Goal: Task Accomplishment & Management: Complete application form

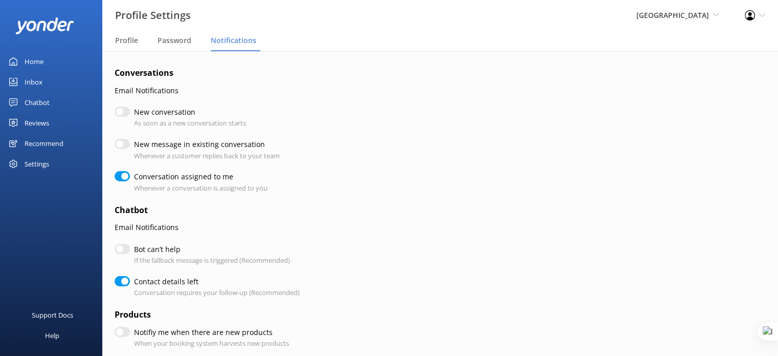
checkbox input "true"
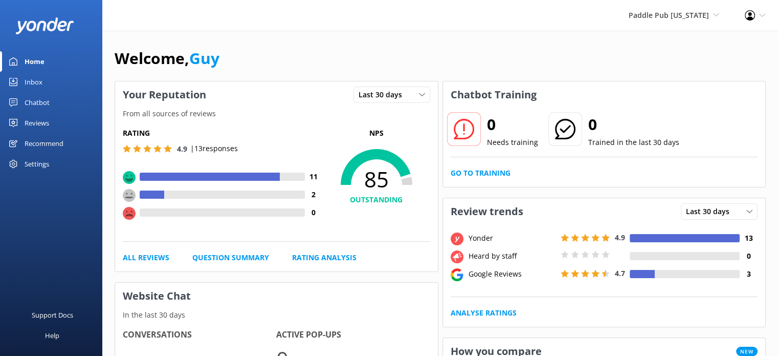
click at [43, 102] on div "Chatbot" at bounding box center [37, 102] width 25 height 20
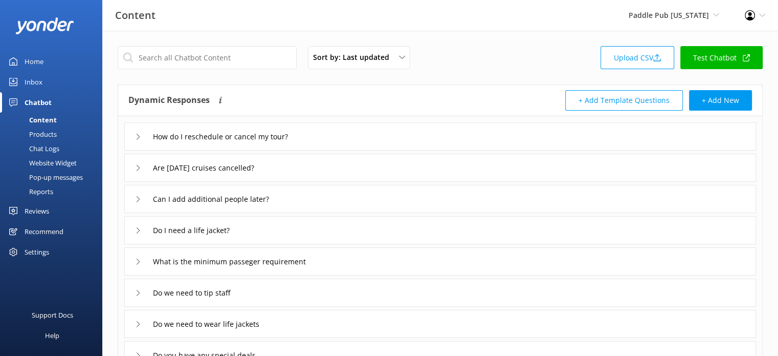
click at [41, 250] on div "Settings" at bounding box center [37, 251] width 25 height 20
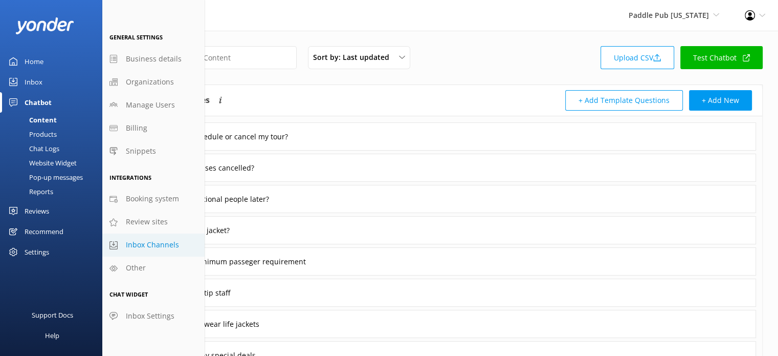
click at [157, 238] on link "Inbox Channels" at bounding box center [153, 244] width 102 height 23
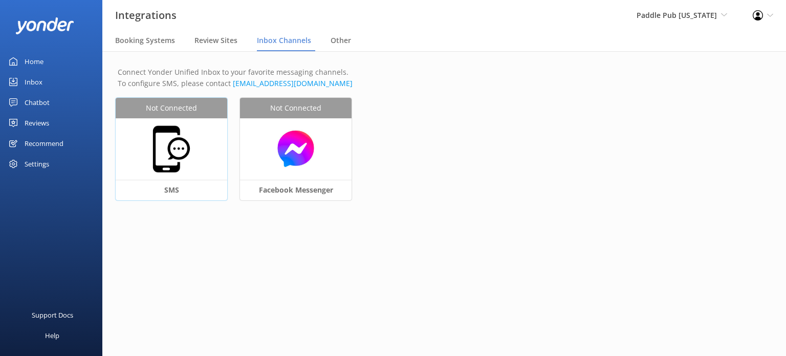
click at [170, 117] on div "Not Connected" at bounding box center [172, 108] width 112 height 20
select select "US"
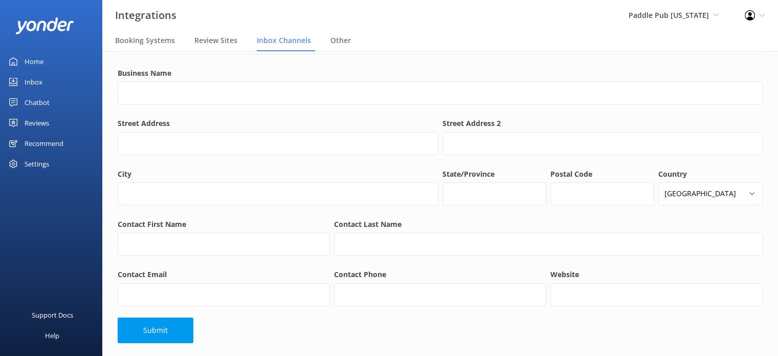
scroll to position [78, 0]
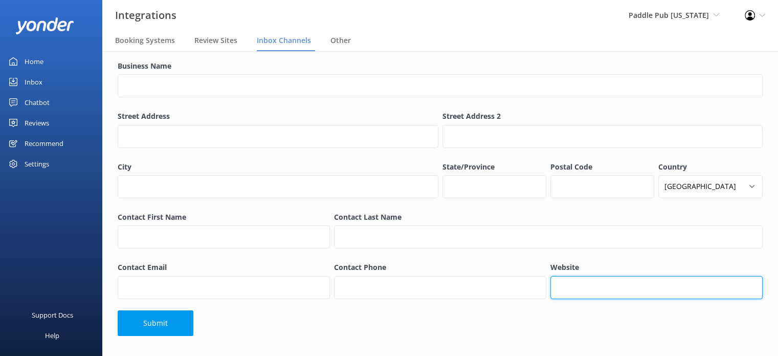
click at [607, 283] on input "Website" at bounding box center [656, 287] width 212 height 23
paste input "https://paddlepub.com/connecticut/"
type input "https://paddlepub.com/connecticut/"
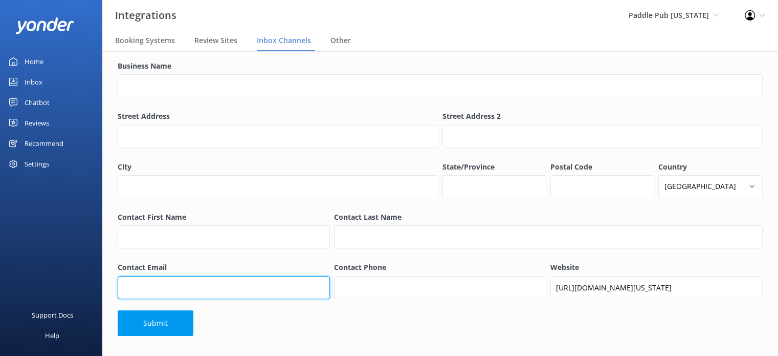
click at [223, 291] on input "Contact Email" at bounding box center [224, 287] width 212 height 23
paste input "erin@paddlepub.com"
type input "erin@paddlepub.com"
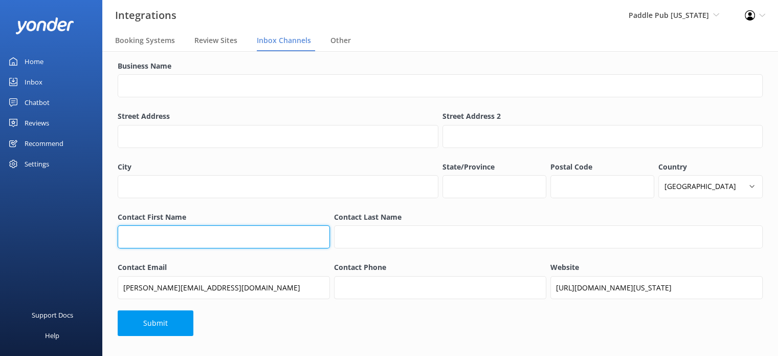
click at [220, 246] on input "Contact First Name" at bounding box center [224, 236] width 212 height 23
type input "Erin"
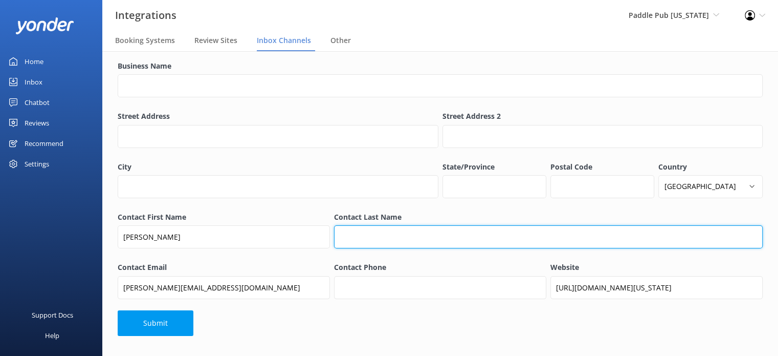
click at [395, 240] on input "Contact Last Name" at bounding box center [548, 236] width 429 height 23
type input "Carey"
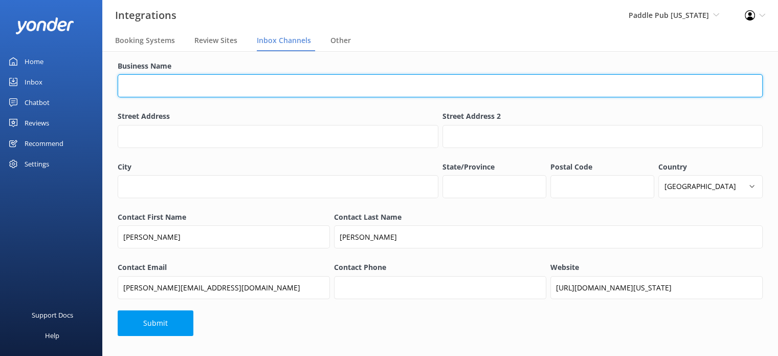
click at [166, 86] on input "Business Name" at bounding box center [440, 85] width 645 height 23
paste input "877-777-9322"
click at [131, 88] on input "+1877-777-9322" at bounding box center [440, 85] width 645 height 23
drag, startPoint x: 192, startPoint y: 84, endPoint x: 57, endPoint y: 98, distance: 135.7
click at [57, 98] on div "Integrations Paddle Pub Connecticut Yonder Demo Musket Cove Island Resort & Mar…" at bounding box center [389, 125] width 778 height 304
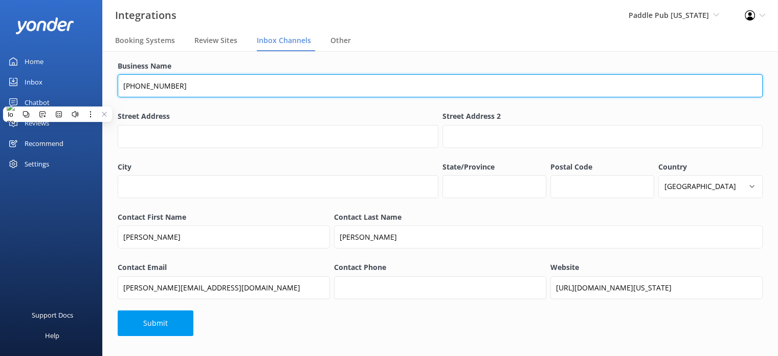
type input "+1 877-777-9322"
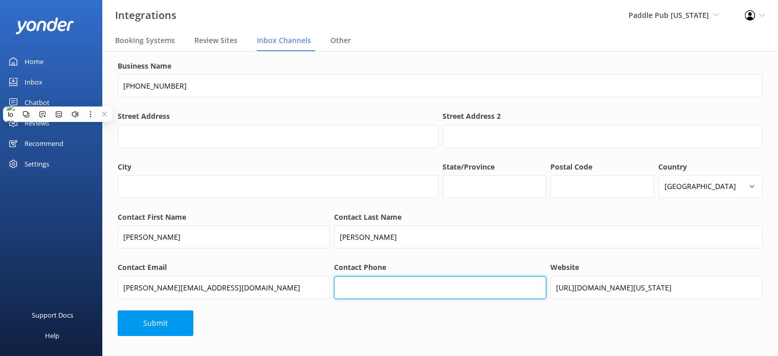
click at [398, 290] on input "Contact Phone" at bounding box center [440, 287] width 212 height 23
paste input "+1 877-777-9322"
type input "+1 877-777-9322"
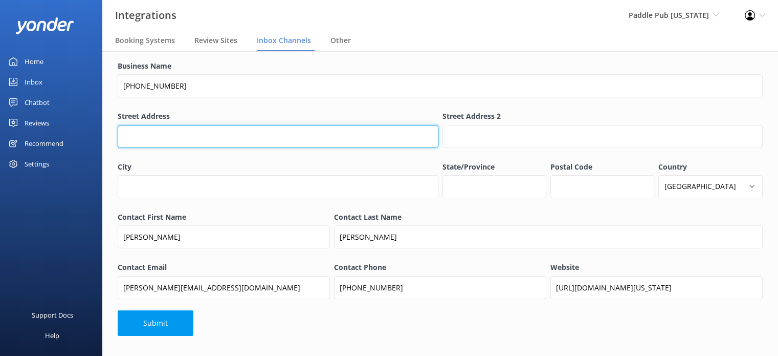
click at [148, 132] on input "Street Address" at bounding box center [278, 136] width 321 height 23
paste input "1 Shipyard Ln,"
type input "1 Shipyard Ln"
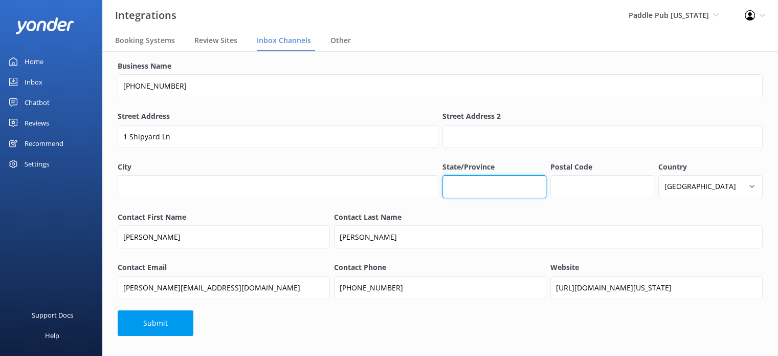
click at [485, 190] on input "State/Province" at bounding box center [494, 186] width 104 height 23
type input "CT"
click at [583, 184] on input "Postal Code" at bounding box center [602, 186] width 104 height 23
paste input "06460"
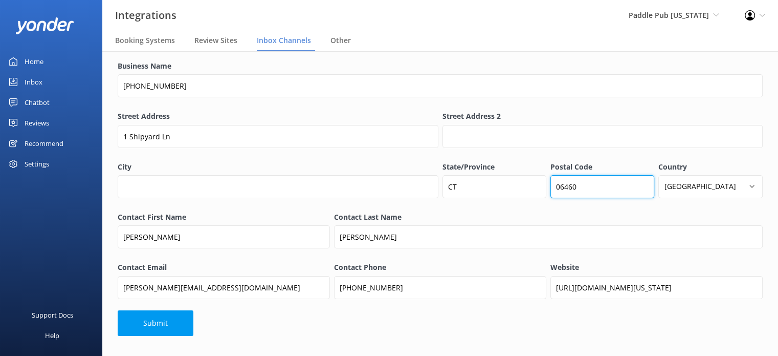
type input "06460"
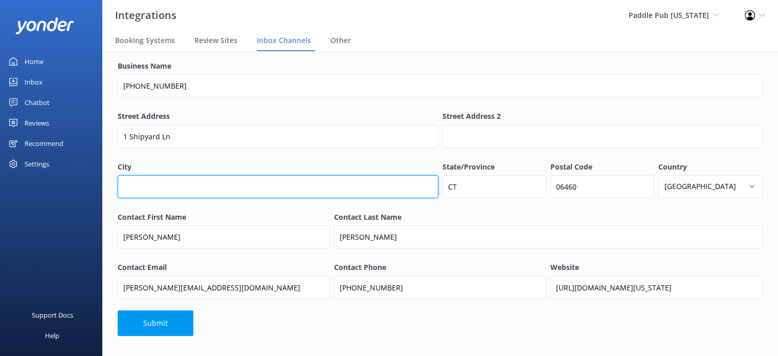
click at [201, 186] on input "City" at bounding box center [278, 186] width 321 height 23
type input "Milford"
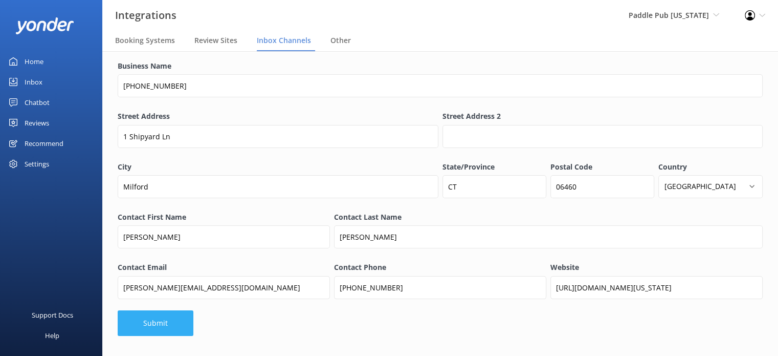
click at [155, 323] on button "Submit" at bounding box center [156, 323] width 76 height 26
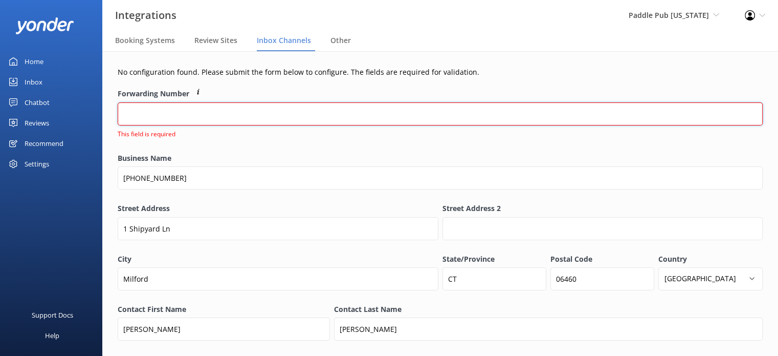
scroll to position [0, 0]
click at [167, 114] on input "Forwarding Number" at bounding box center [440, 113] width 645 height 23
paste input "06460"
type input "06460"
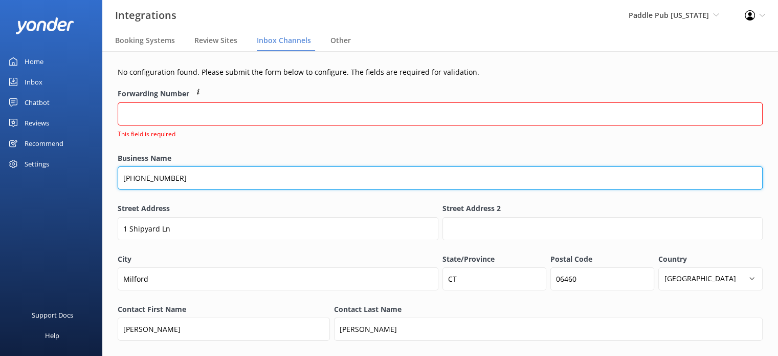
click at [198, 177] on input "+1 877-777-9322" at bounding box center [440, 177] width 645 height 23
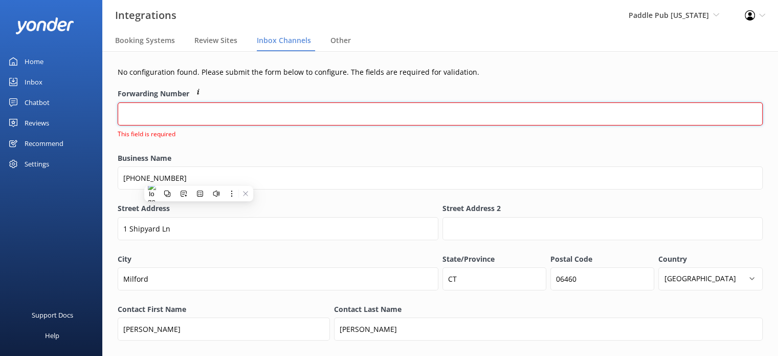
click at [159, 115] on input "Forwarding Number" at bounding box center [440, 113] width 645 height 23
paste input "+1 877-777-9322"
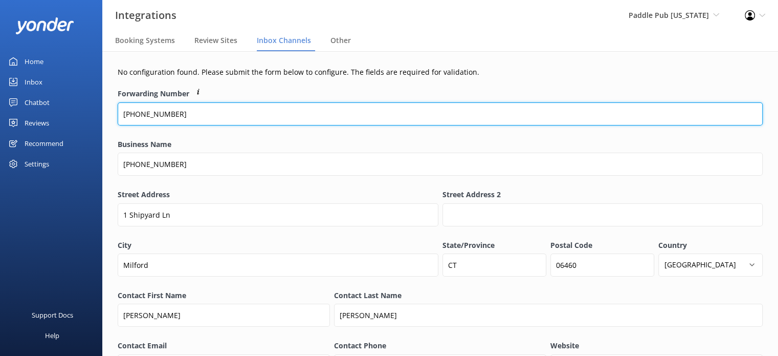
type input "+1 877-777-9322"
drag, startPoint x: 201, startPoint y: 116, endPoint x: 89, endPoint y: 118, distance: 111.5
click at [89, 118] on div "Integrations Paddle Pub Connecticut Yonder Demo Musket Cove Island Resort & Mar…" at bounding box center [389, 203] width 778 height 304
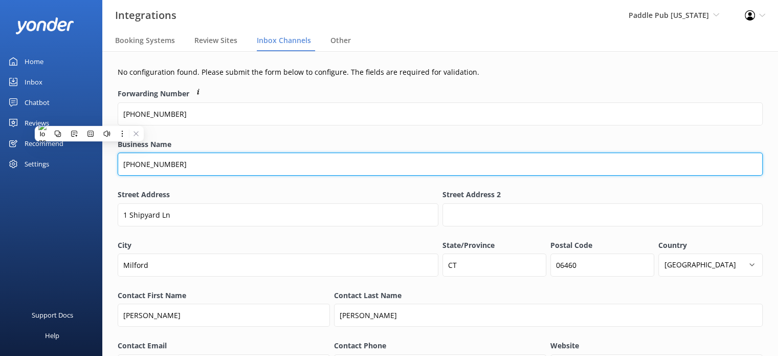
drag, startPoint x: 184, startPoint y: 164, endPoint x: 80, endPoint y: 163, distance: 104.4
click at [80, 163] on div "Integrations Paddle Pub Connecticut Yonder Demo Musket Cove Island Resort & Mar…" at bounding box center [389, 203] width 778 height 304
paste input "paddle pub connecticut"
drag, startPoint x: 128, startPoint y: 162, endPoint x: 120, endPoint y: 160, distance: 8.3
click at [120, 160] on input "paddle pub connecticut" at bounding box center [440, 163] width 645 height 23
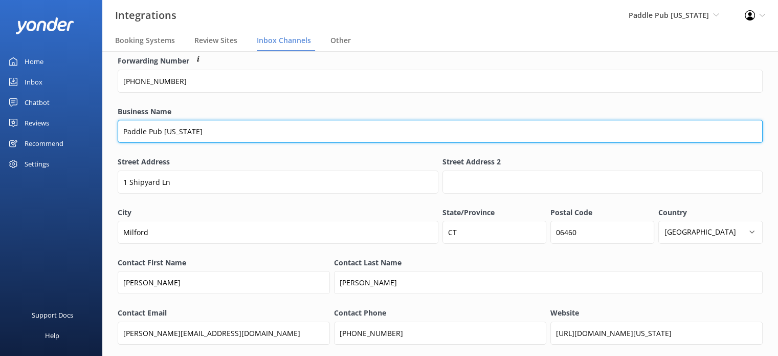
scroll to position [78, 0]
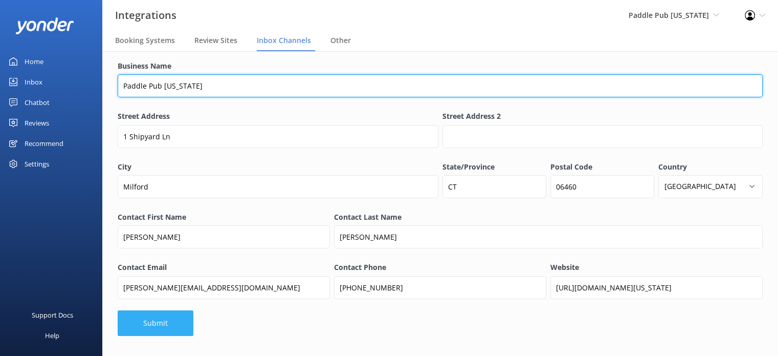
type input "Paddle Pub [US_STATE]"
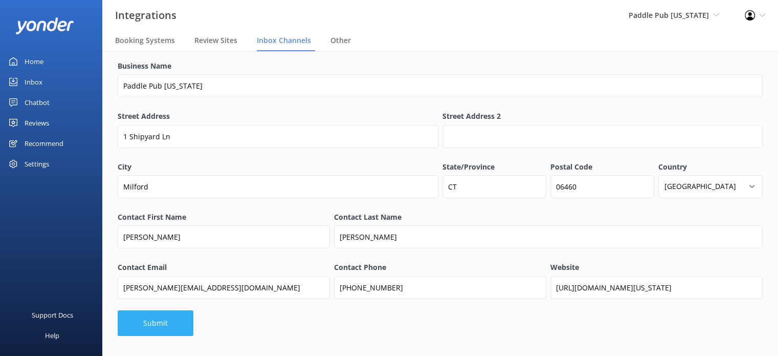
click at [157, 329] on button "Submit" at bounding box center [156, 323] width 76 height 26
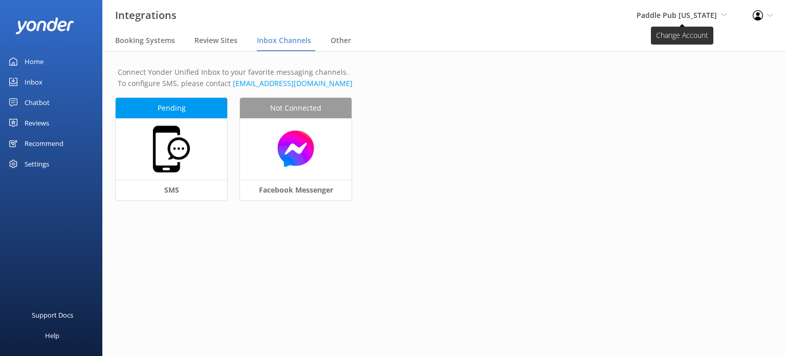
click at [688, 16] on span "Paddle Pub [US_STATE]" at bounding box center [676, 15] width 80 height 10
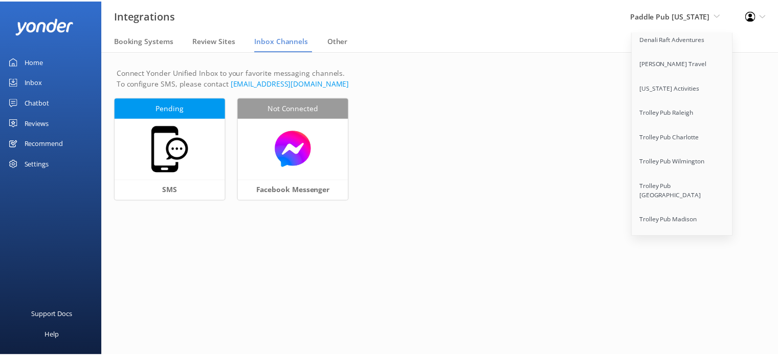
scroll to position [7635, 0]
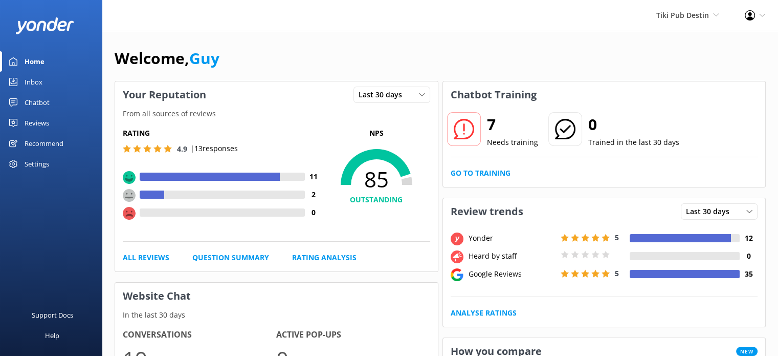
click at [23, 163] on div "Settings" at bounding box center [51, 163] width 102 height 20
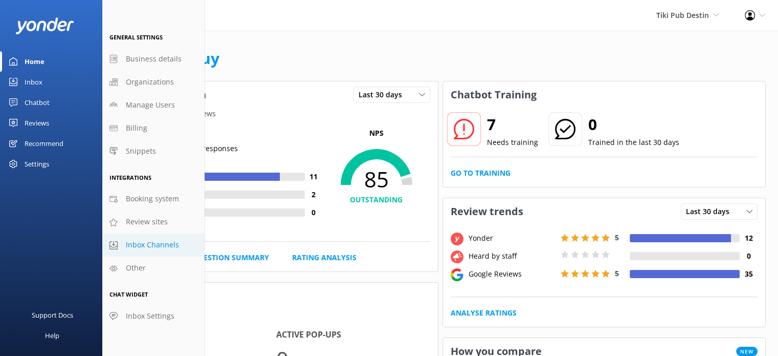
click at [158, 245] on span "Inbox Channels" at bounding box center [152, 244] width 53 height 11
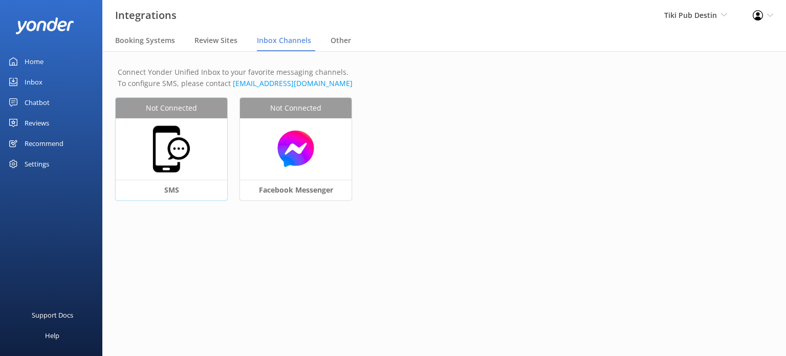
click at [194, 161] on img at bounding box center [171, 148] width 51 height 51
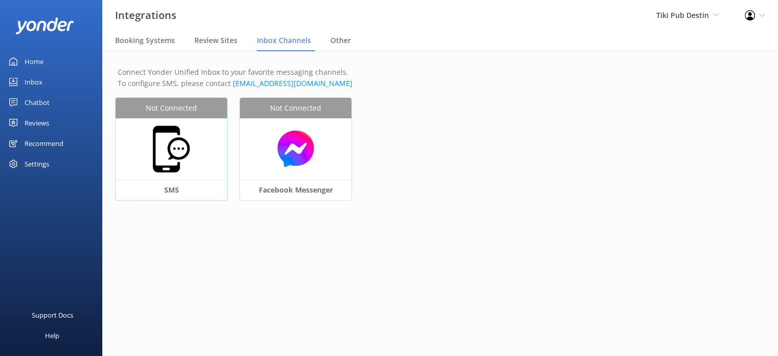
select select "US"
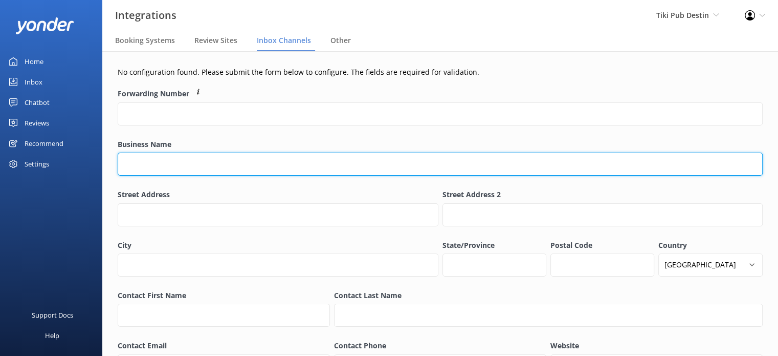
click at [189, 166] on input "Business Name" at bounding box center [440, 163] width 645 height 23
type input "Tiki Pub Destin"
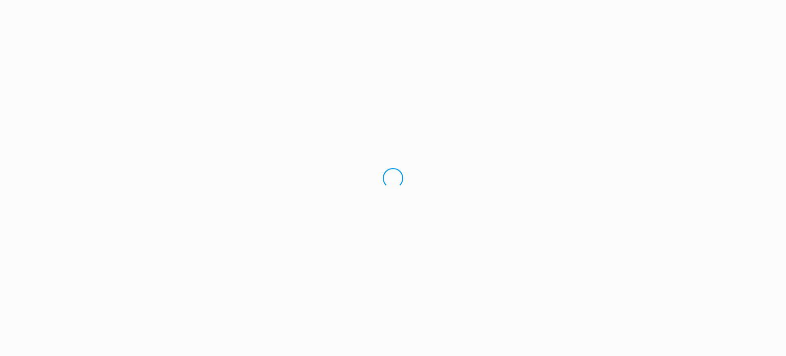
select select "US"
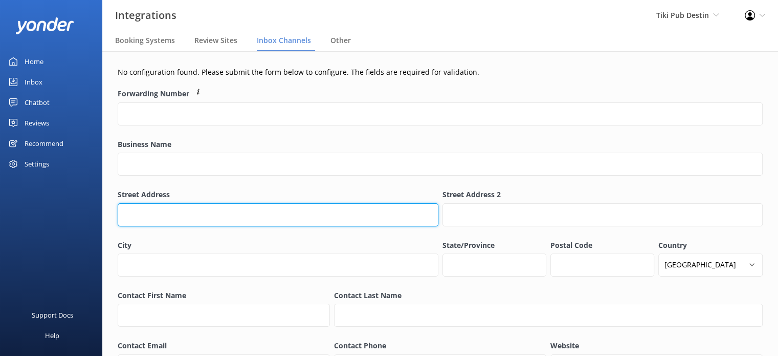
click at [168, 212] on input "Street Address" at bounding box center [278, 214] width 321 height 23
paste input "[STREET_ADDRESS]"
click at [217, 214] on input "[STREET_ADDRESS]" at bounding box center [278, 214] width 321 height 23
click at [241, 212] on input "[STREET_ADDRESS]" at bounding box center [278, 214] width 321 height 23
drag, startPoint x: 241, startPoint y: 212, endPoint x: 218, endPoint y: 214, distance: 23.6
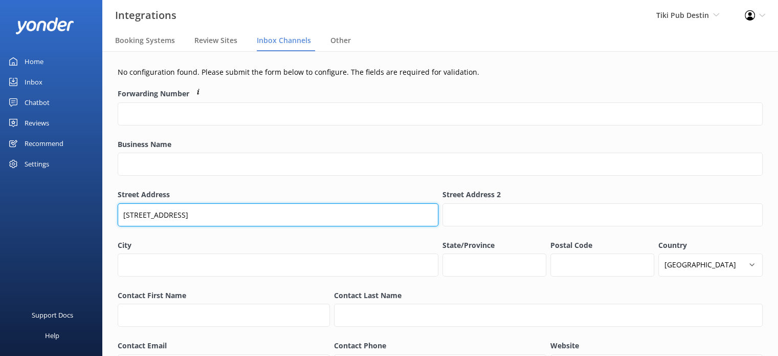
click at [218, 214] on input "[STREET_ADDRESS]" at bounding box center [278, 214] width 321 height 23
type input "[STREET_ADDRESS],"
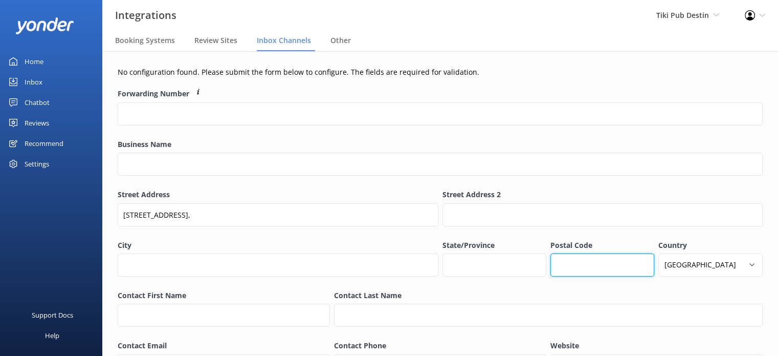
click at [567, 264] on input "Postal Code" at bounding box center [602, 264] width 104 height 23
paste input "32541"
type input "32541"
click at [506, 269] on input "State/Province" at bounding box center [494, 264] width 104 height 23
type input "FL"
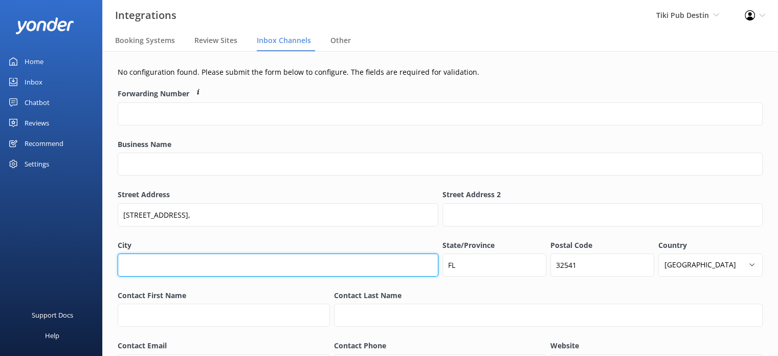
click at [219, 267] on input "City" at bounding box center [278, 264] width 321 height 23
type input "Destin"
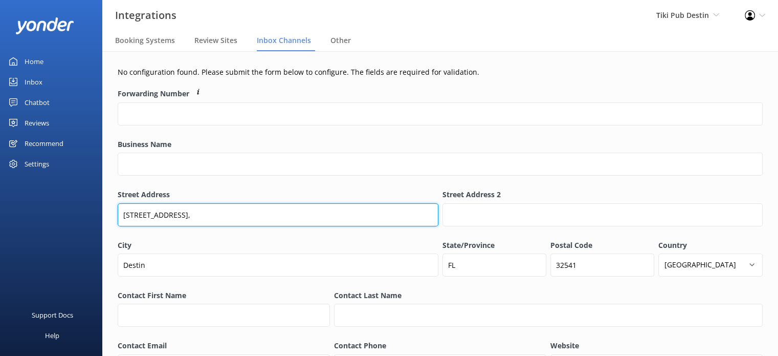
drag, startPoint x: 228, startPoint y: 221, endPoint x: 181, endPoint y: 220, distance: 47.1
click at [207, 220] on input "[STREET_ADDRESS]," at bounding box center [278, 214] width 321 height 23
click at [180, 220] on input "[STREET_ADDRESS]," at bounding box center [278, 214] width 321 height 23
click at [180, 218] on input "[STREET_ADDRESS]," at bounding box center [278, 214] width 321 height 23
drag, startPoint x: 180, startPoint y: 216, endPoint x: 229, endPoint y: 214, distance: 49.1
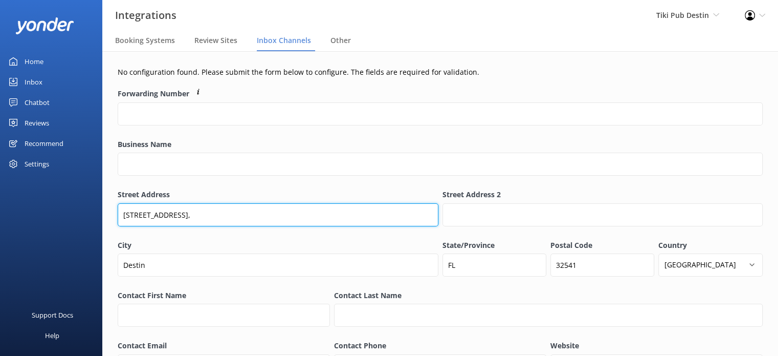
click at [229, 214] on input "[STREET_ADDRESS]," at bounding box center [278, 214] width 321 height 23
type input "[STREET_ADDRESS]"
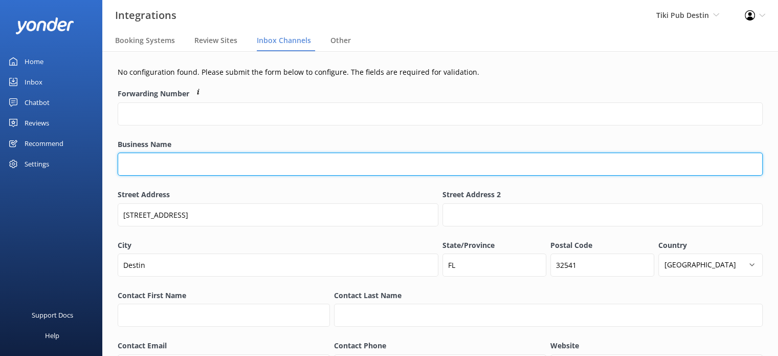
click at [160, 166] on input "Business Name" at bounding box center [440, 163] width 645 height 23
type input "Tiki Pub Destin"
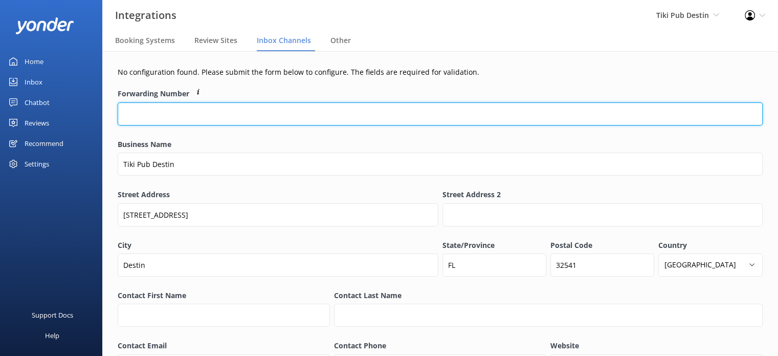
click at [149, 114] on input "Forwarding Number" at bounding box center [440, 113] width 645 height 23
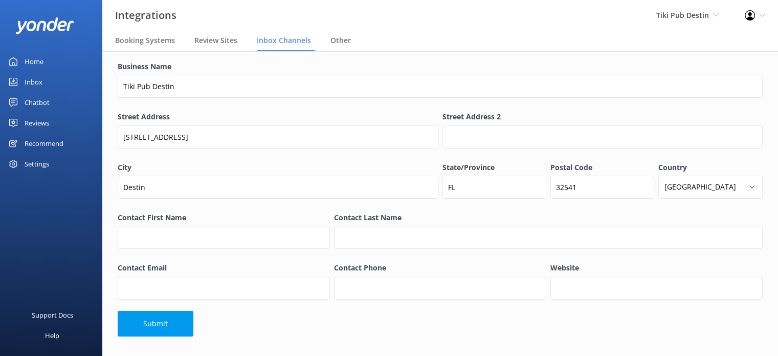
scroll to position [78, 0]
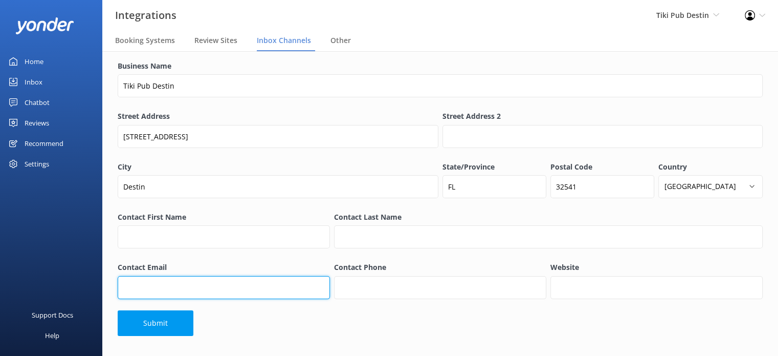
click at [217, 284] on input "Contact Email" at bounding box center [224, 287] width 212 height 23
paste input "[URL][DOMAIN_NAME]"
type input "[URL][DOMAIN_NAME]"
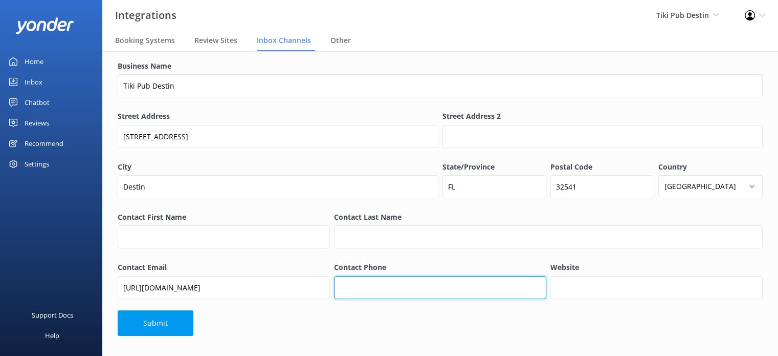
click at [451, 282] on input "Contact Phone" at bounding box center [440, 287] width 212 height 23
paste input "[PHONE_NUMBER]"
type input "[PHONE_NUMBER]"
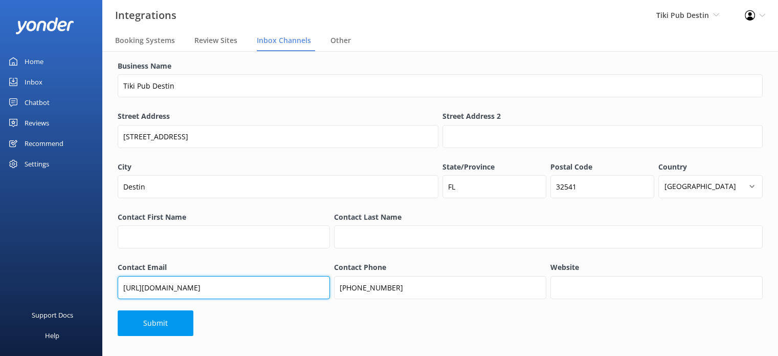
drag, startPoint x: 235, startPoint y: 282, endPoint x: 111, endPoint y: 287, distance: 123.9
click at [111, 287] on div "No configuration found. Please submit the form below to configure. The fields a…" at bounding box center [440, 164] width 676 height 383
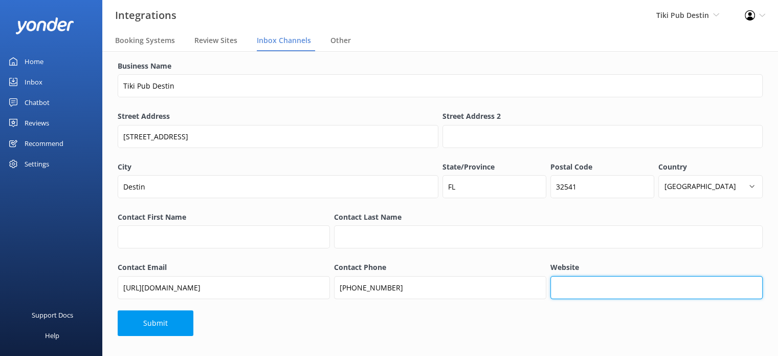
click at [646, 290] on input "Website" at bounding box center [656, 287] width 212 height 23
paste input "[URL][DOMAIN_NAME]"
type input "[URL][DOMAIN_NAME]"
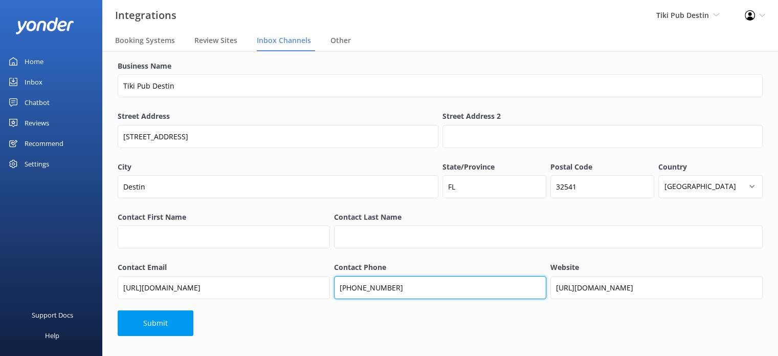
click at [405, 290] on input "[PHONE_NUMBER]" at bounding box center [440, 287] width 212 height 23
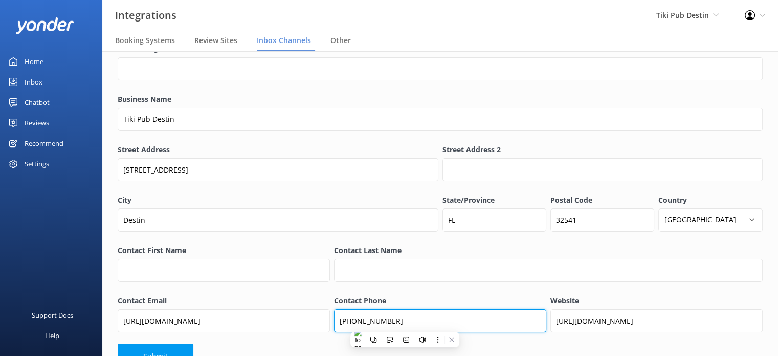
scroll to position [0, 0]
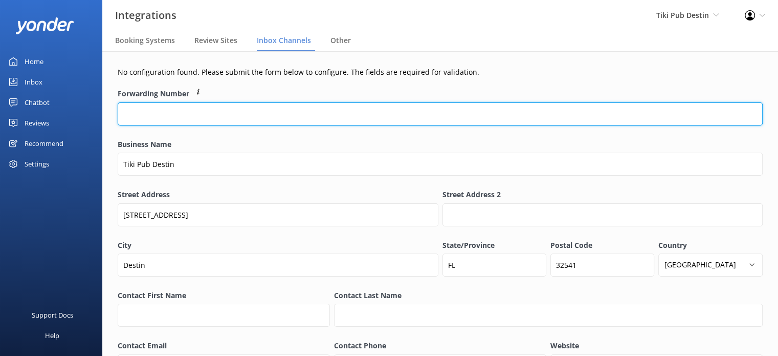
paste input "[PHONE_NUMBER]"
click at [194, 112] on input "Forwarding Number" at bounding box center [440, 113] width 645 height 23
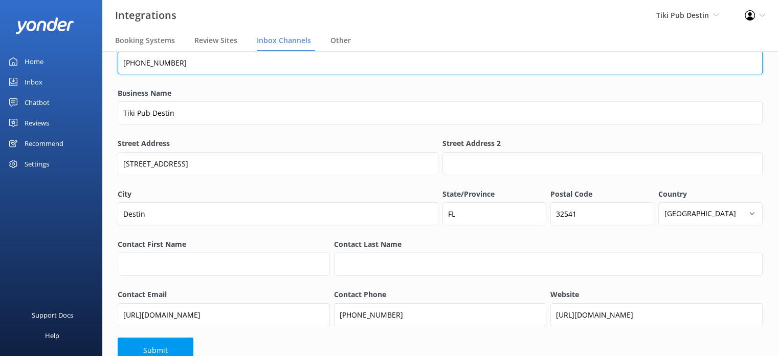
type input "[PHONE_NUMBER]"
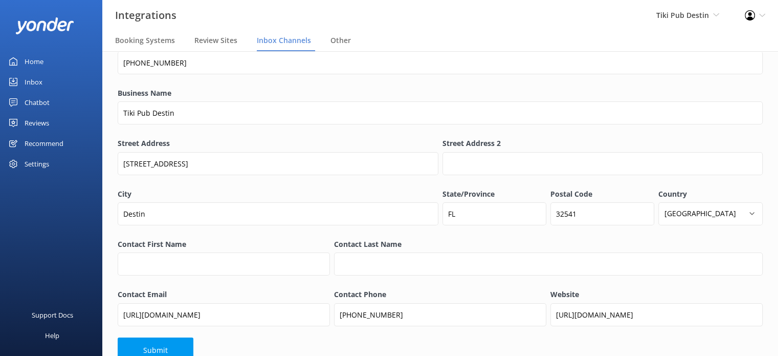
click at [326, 93] on label "Business Name" at bounding box center [440, 92] width 645 height 11
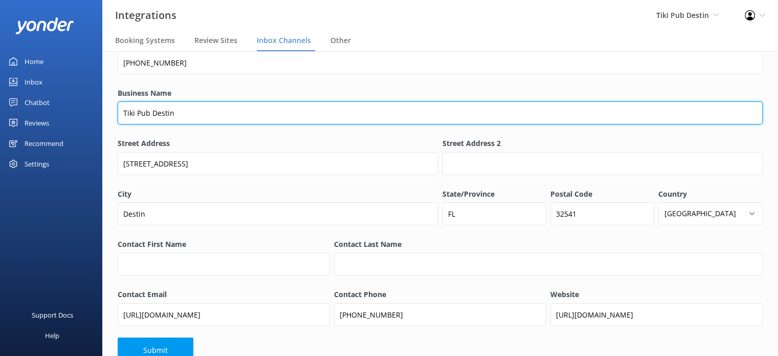
click at [326, 101] on input "Tiki Pub Destin" at bounding box center [440, 112] width 645 height 23
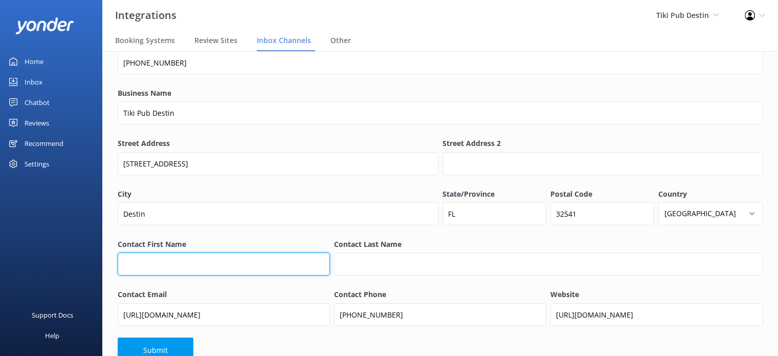
click at [178, 263] on input "Contact First Name" at bounding box center [224, 263] width 212 height 23
type input "[PERSON_NAME]"
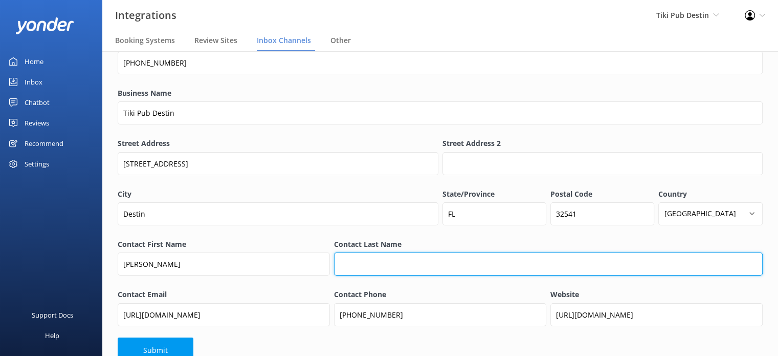
click at [401, 268] on input "Contact Last Name" at bounding box center [548, 263] width 429 height 23
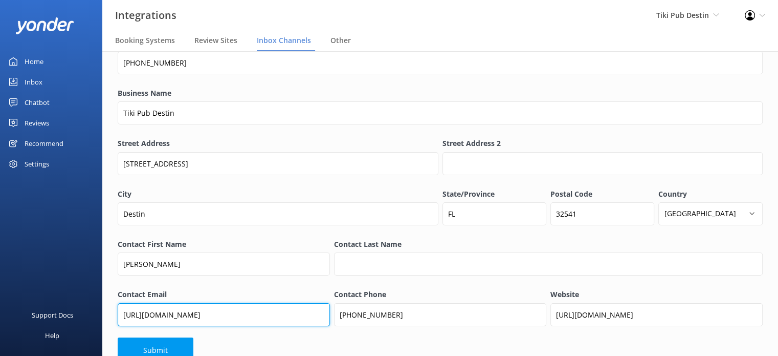
click at [225, 311] on input "[URL][DOMAIN_NAME]" at bounding box center [224, 314] width 212 height 23
paste input "[EMAIL_ADDRESS][DOMAIN_NAME]"
type input "[EMAIL_ADDRESS][DOMAIN_NAME]"
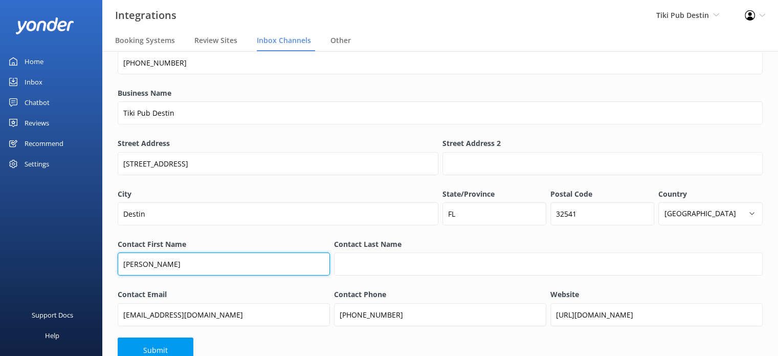
drag, startPoint x: 184, startPoint y: 260, endPoint x: 140, endPoint y: 264, distance: 44.2
click at [143, 263] on input "[PERSON_NAME]" at bounding box center [224, 263] width 212 height 23
type input "[PERSON_NAME]"
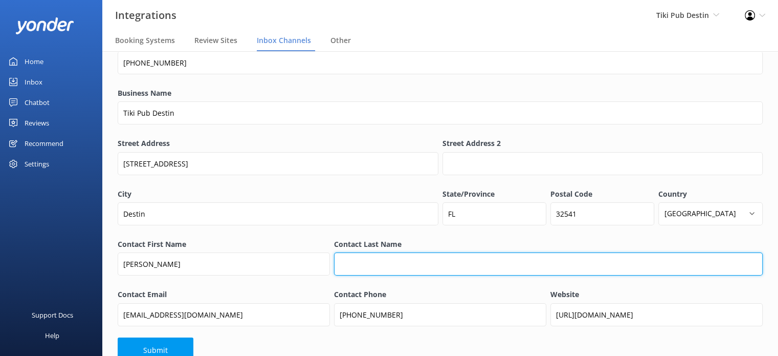
click at [374, 259] on input "Contact Last Name" at bounding box center [548, 263] width 429 height 23
paste input "[PERSON_NAME]"
type input "[PERSON_NAME]"
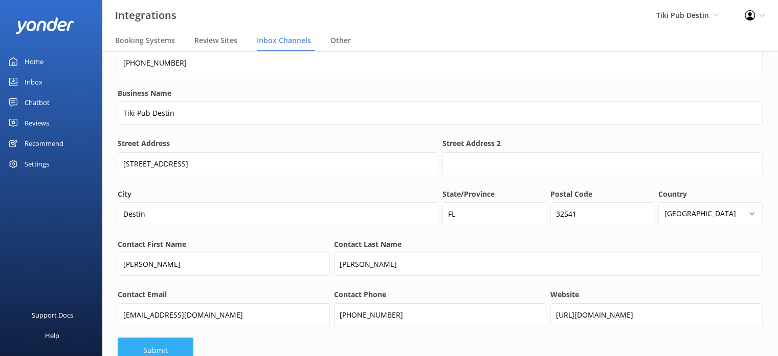
click at [147, 348] on button "Submit" at bounding box center [156, 350] width 76 height 26
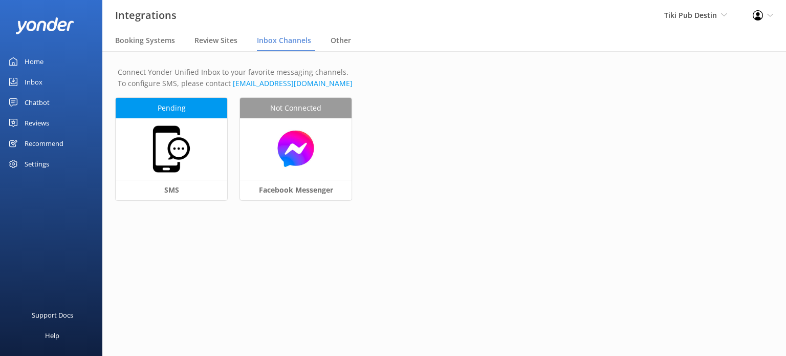
click at [457, 150] on div "Pending SMS Not Connected Facebook Messenger" at bounding box center [444, 155] width 657 height 115
drag, startPoint x: 50, startPoint y: 55, endPoint x: 76, endPoint y: 53, distance: 26.6
click at [49, 55] on link "Home" at bounding box center [51, 61] width 102 height 20
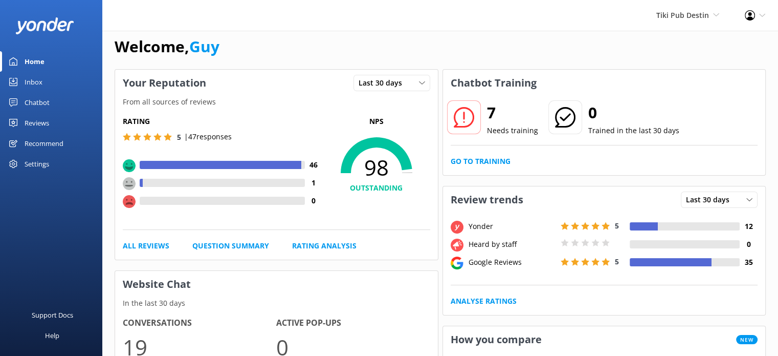
scroll to position [102, 0]
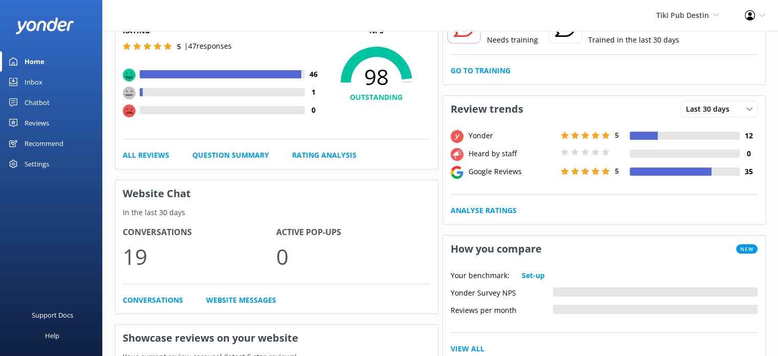
click at [36, 121] on div "Reviews" at bounding box center [37, 123] width 25 height 20
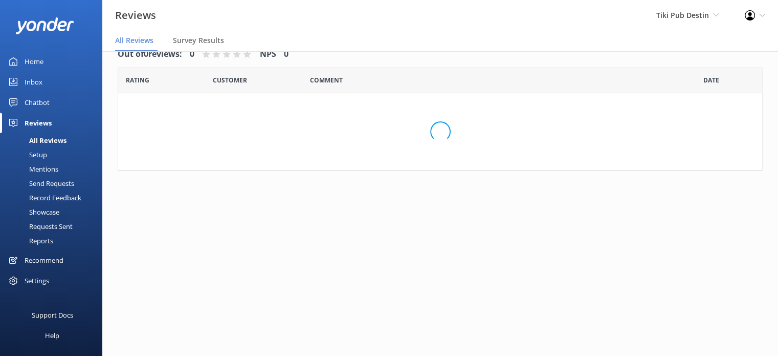
scroll to position [20, 0]
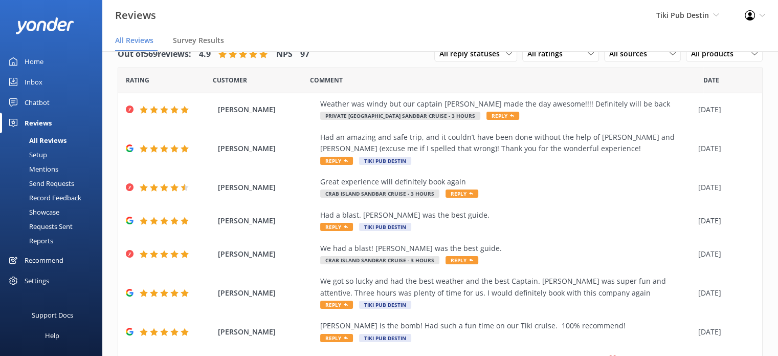
click at [37, 99] on div "Chatbot" at bounding box center [37, 102] width 25 height 20
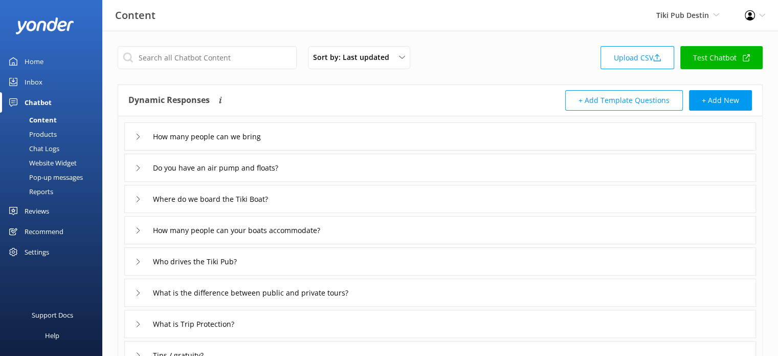
click at [41, 193] on div "Reports" at bounding box center [29, 191] width 47 height 14
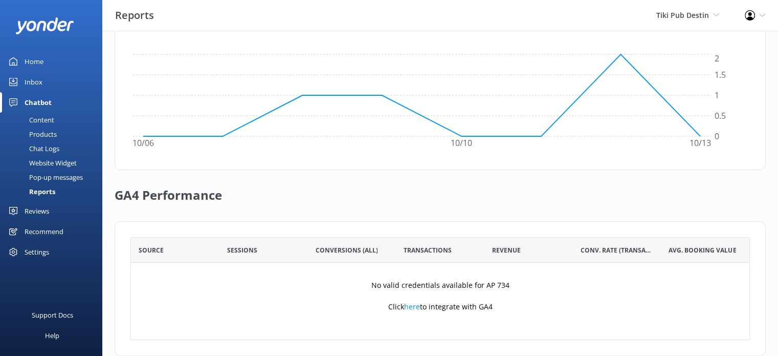
scroll to position [356, 0]
